Goal: Task Accomplishment & Management: Manage account settings

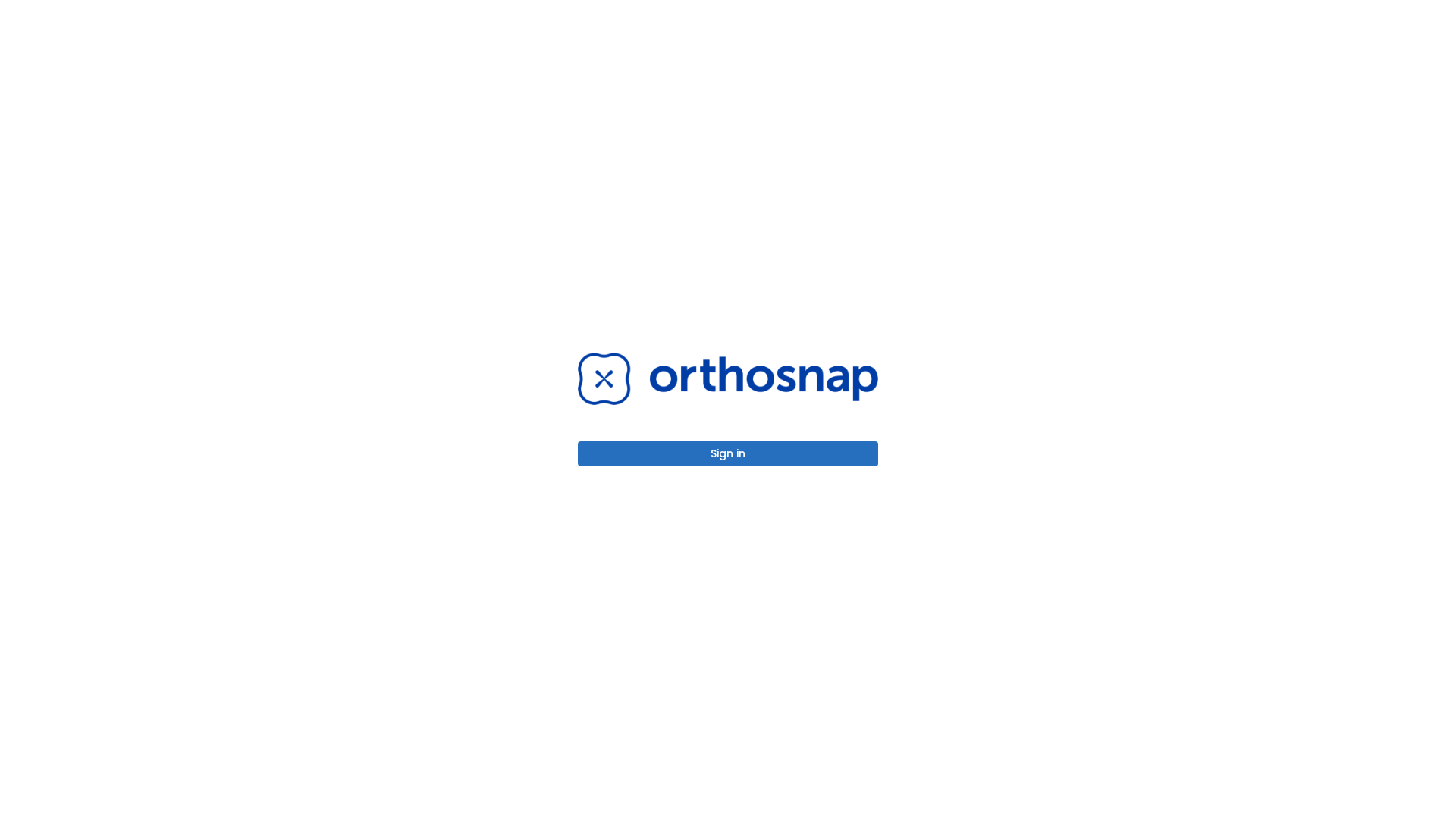
click at [728, 454] on button "Sign in" at bounding box center [728, 454] width 301 height 25
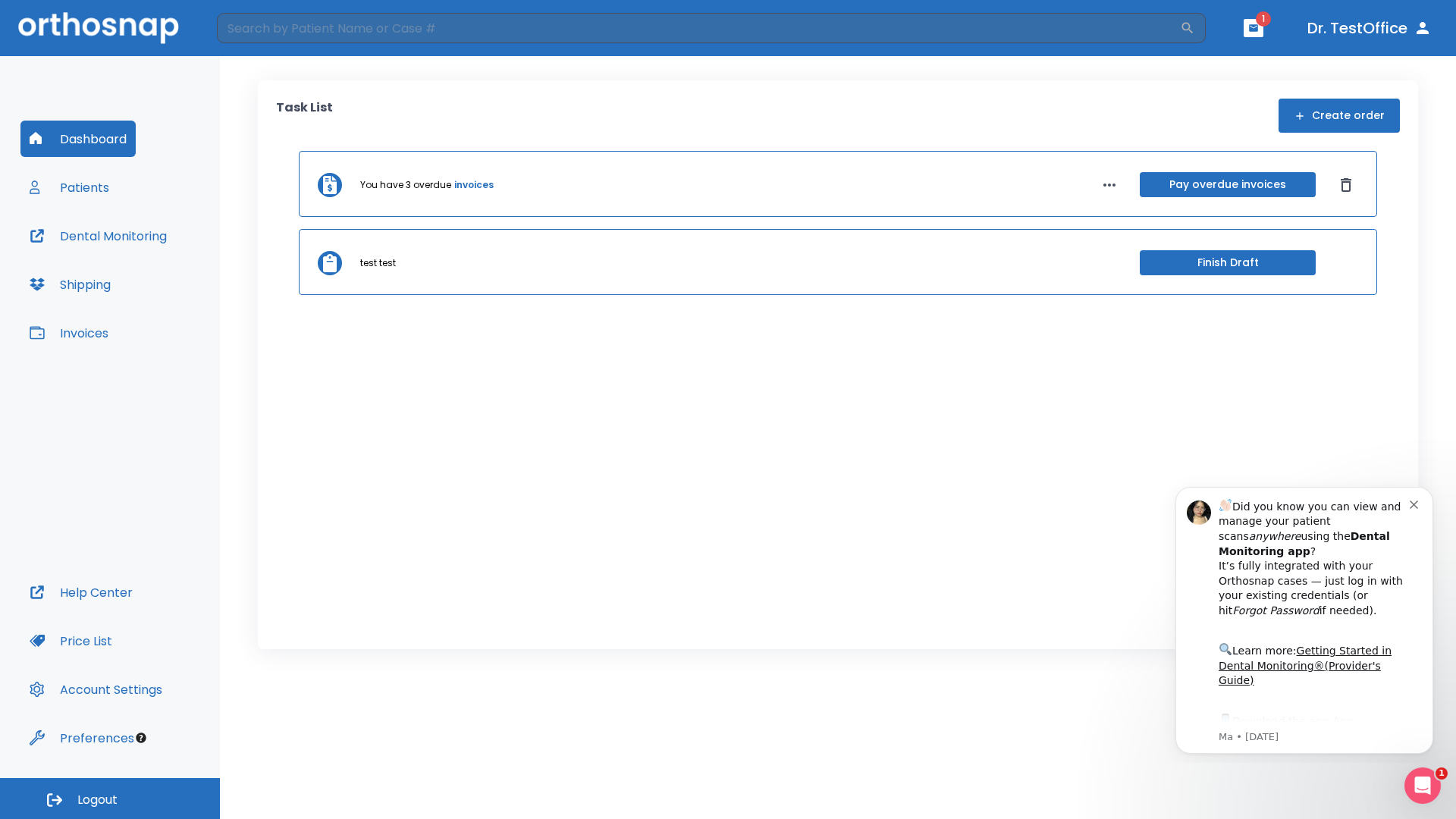
click at [110, 799] on span "Logout" at bounding box center [96, 800] width 40 height 17
